Goal: Information Seeking & Learning: Learn about a topic

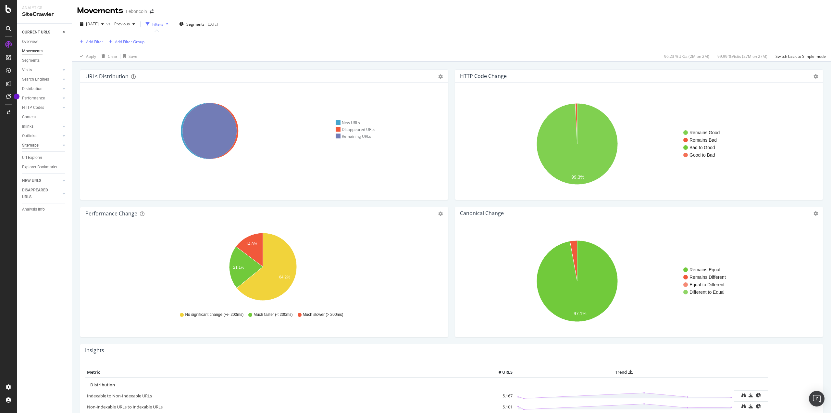
click at [31, 146] on div "Sitemaps" at bounding box center [30, 145] width 17 height 7
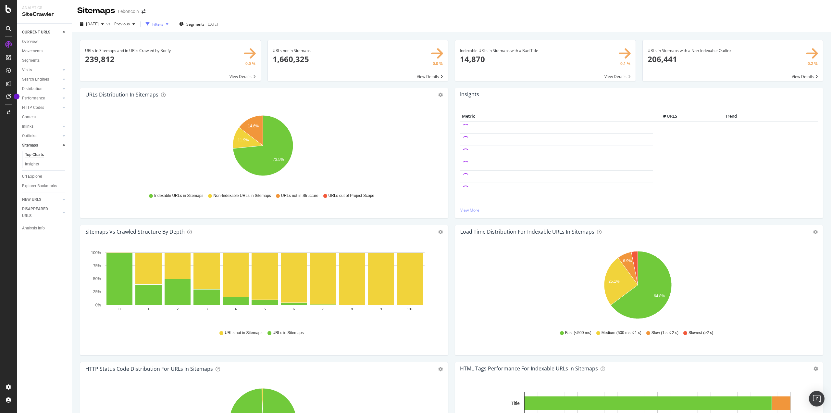
click at [163, 24] on div "Filters" at bounding box center [157, 24] width 11 height 6
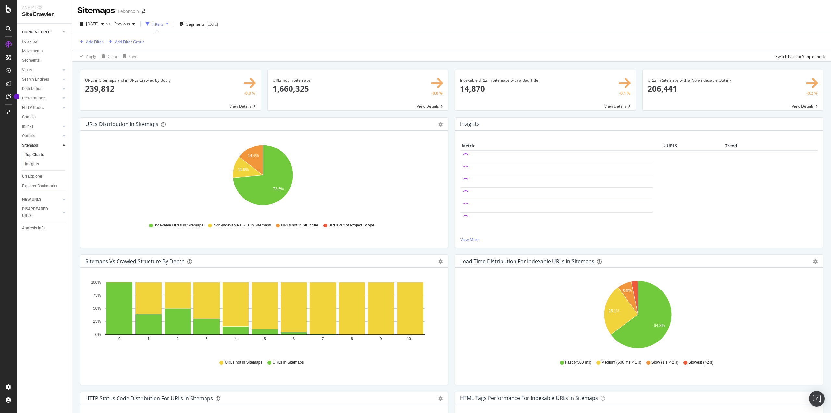
click at [94, 43] on div "Add Filter" at bounding box center [94, 42] width 17 height 6
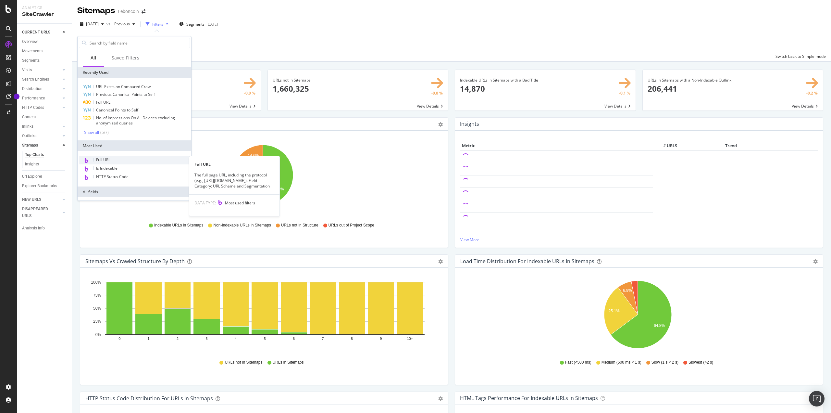
click at [113, 158] on div "Full URL" at bounding box center [134, 160] width 111 height 8
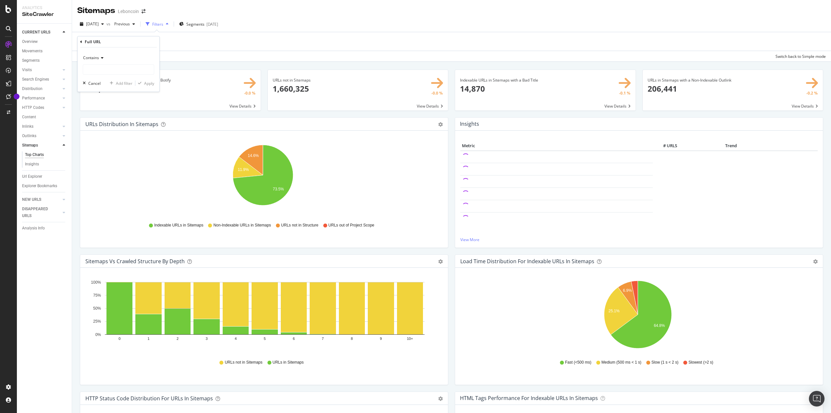
click at [96, 59] on span "Contains" at bounding box center [91, 58] width 16 height 6
drag, startPoint x: 113, startPoint y: 129, endPoint x: 113, endPoint y: 125, distance: 4.2
click at [113, 129] on span "Doesn't contain" at bounding box center [100, 131] width 28 height 6
click at [105, 70] on input "text" at bounding box center [118, 69] width 71 height 10
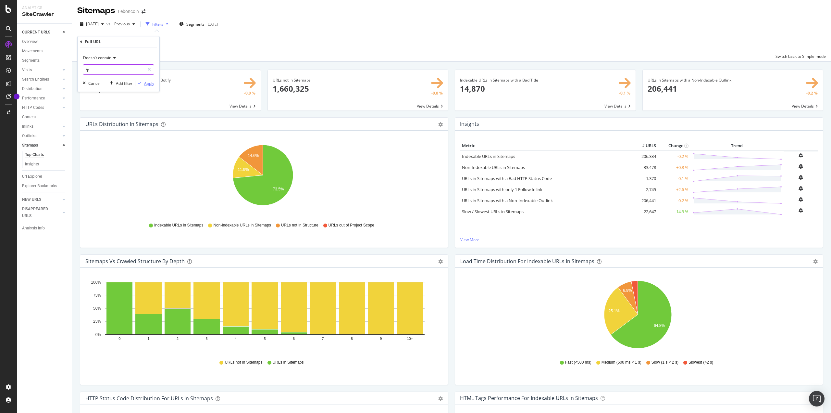
type input "/p-"
click at [146, 85] on div "Apply" at bounding box center [149, 83] width 10 height 6
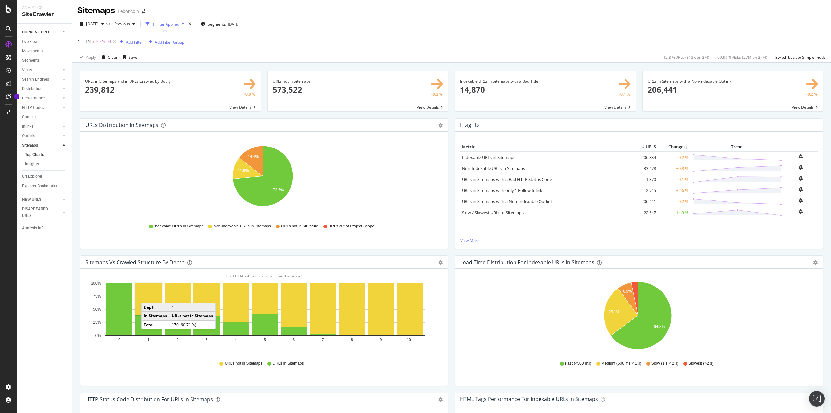
click at [148, 296] on rect "A chart." at bounding box center [148, 298] width 26 height 31
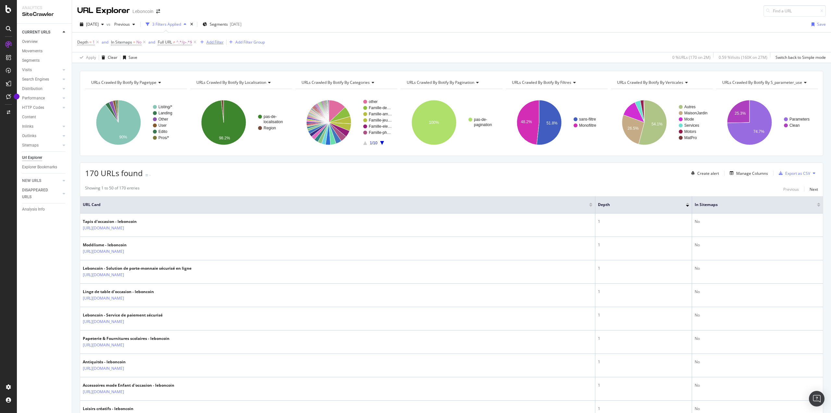
click at [214, 43] on div "Add Filter" at bounding box center [214, 42] width 17 height 6
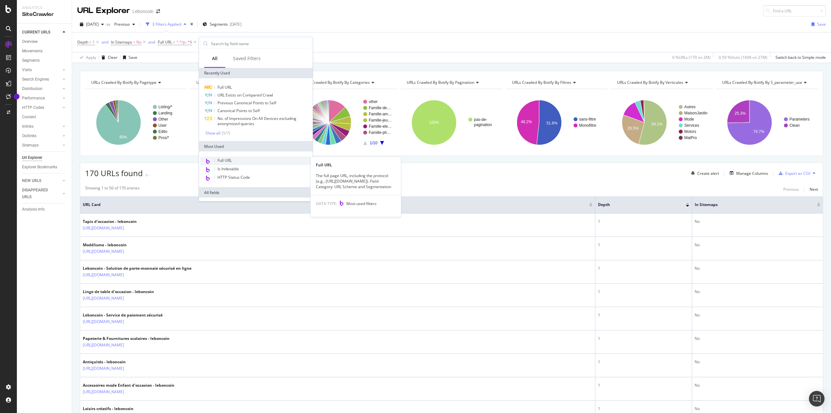
click at [241, 157] on div "Full URL" at bounding box center [255, 160] width 111 height 8
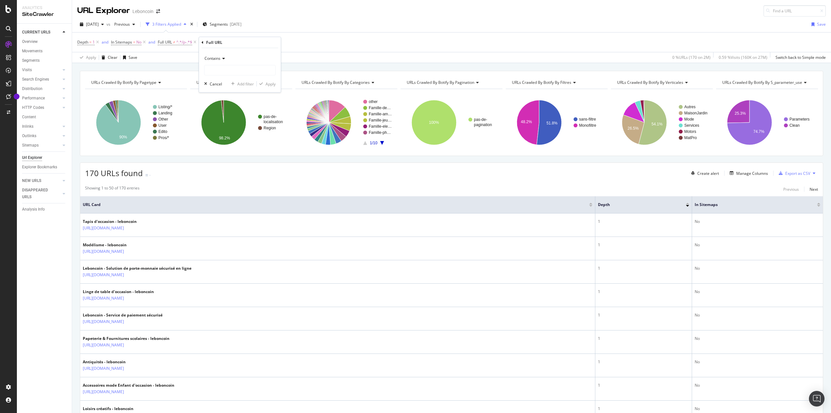
click at [217, 57] on span "Contains" at bounding box center [212, 59] width 16 height 6
click at [238, 129] on div "Doesn't contain" at bounding box center [240, 131] width 69 height 8
click at [220, 69] on input "text" at bounding box center [239, 70] width 71 height 10
type input "shippable"
click at [270, 84] on div "Apply" at bounding box center [271, 84] width 10 height 6
